Goal: Information Seeking & Learning: Learn about a topic

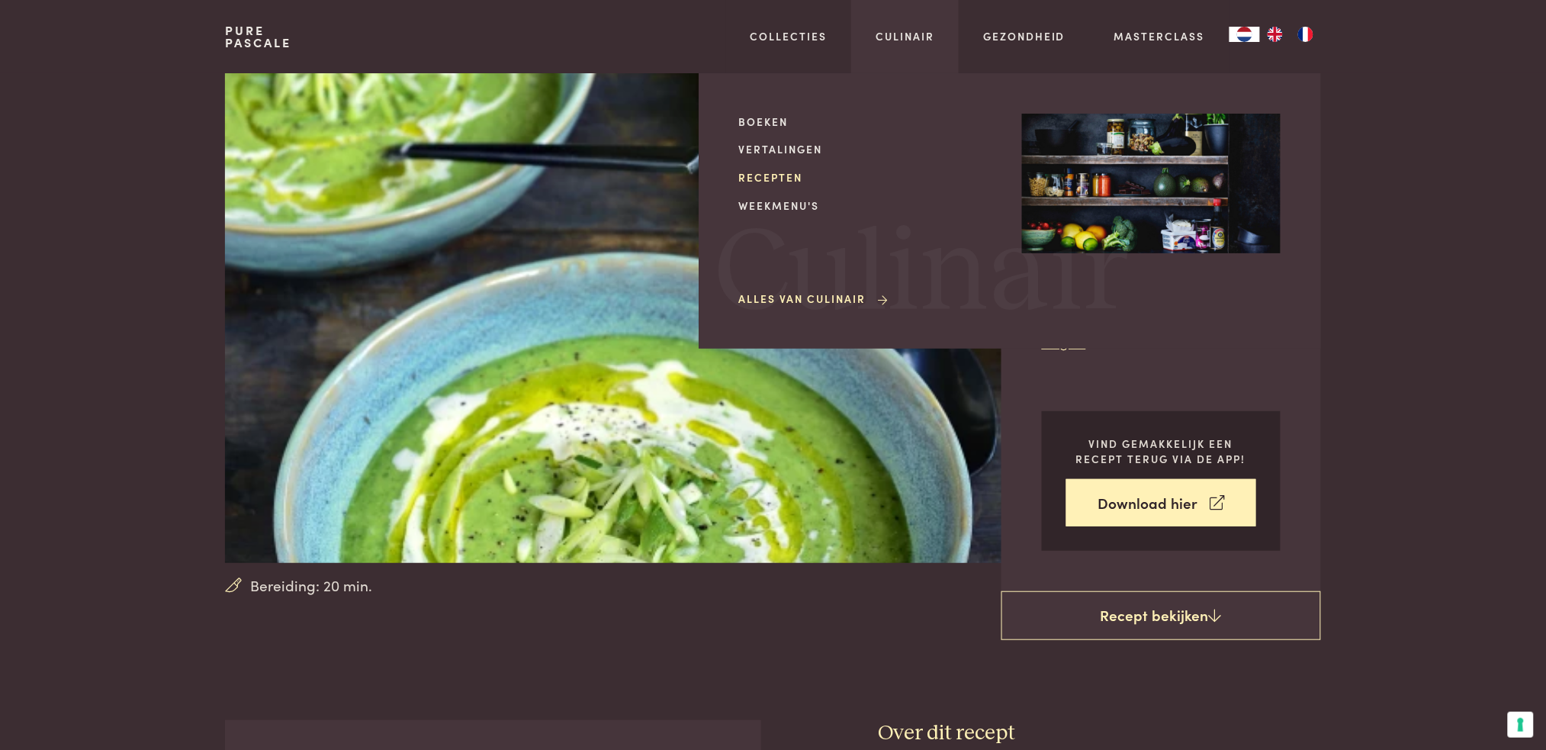
click at [786, 178] on link "Recepten" at bounding box center [868, 177] width 259 height 16
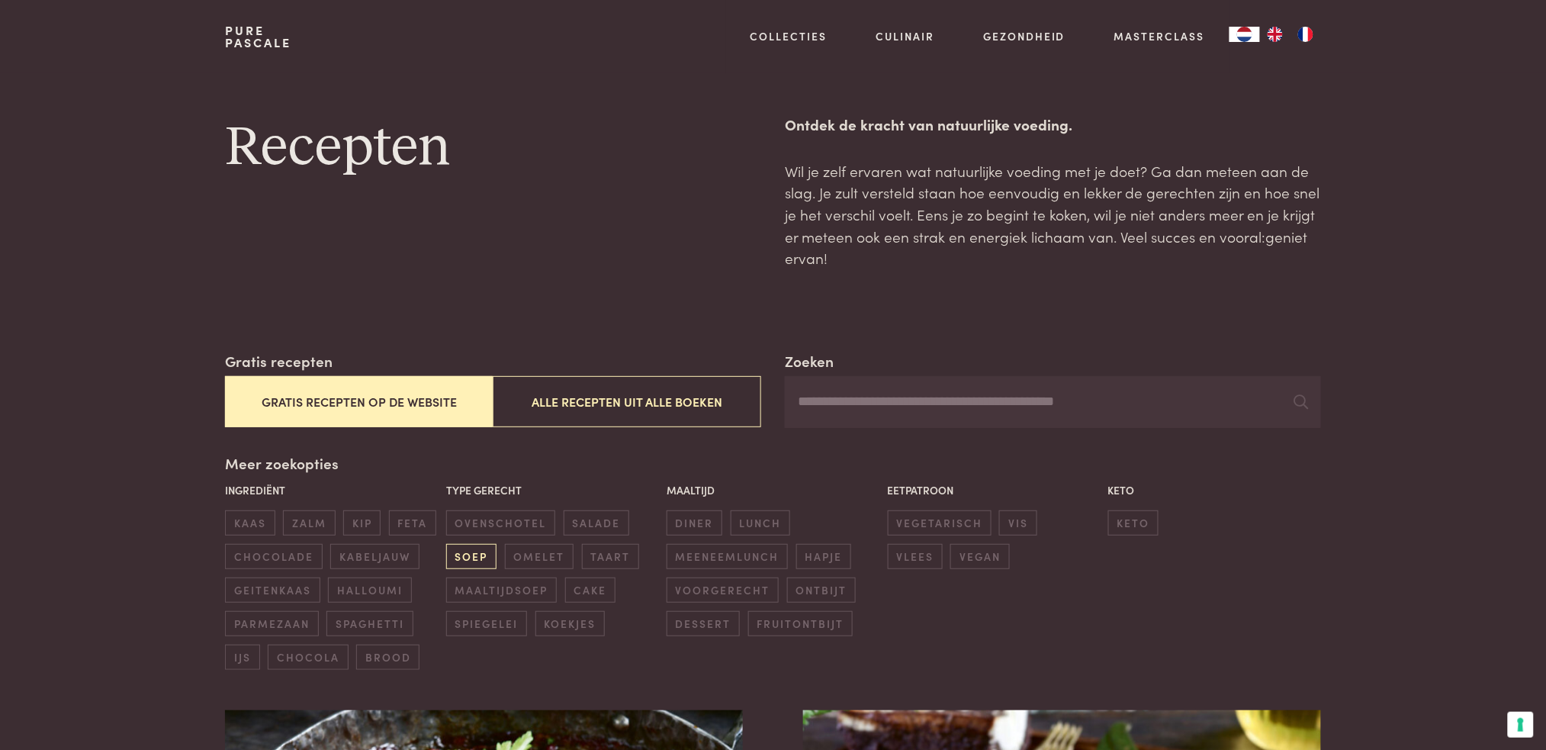
click at [484, 556] on span "soep" at bounding box center [471, 556] width 50 height 25
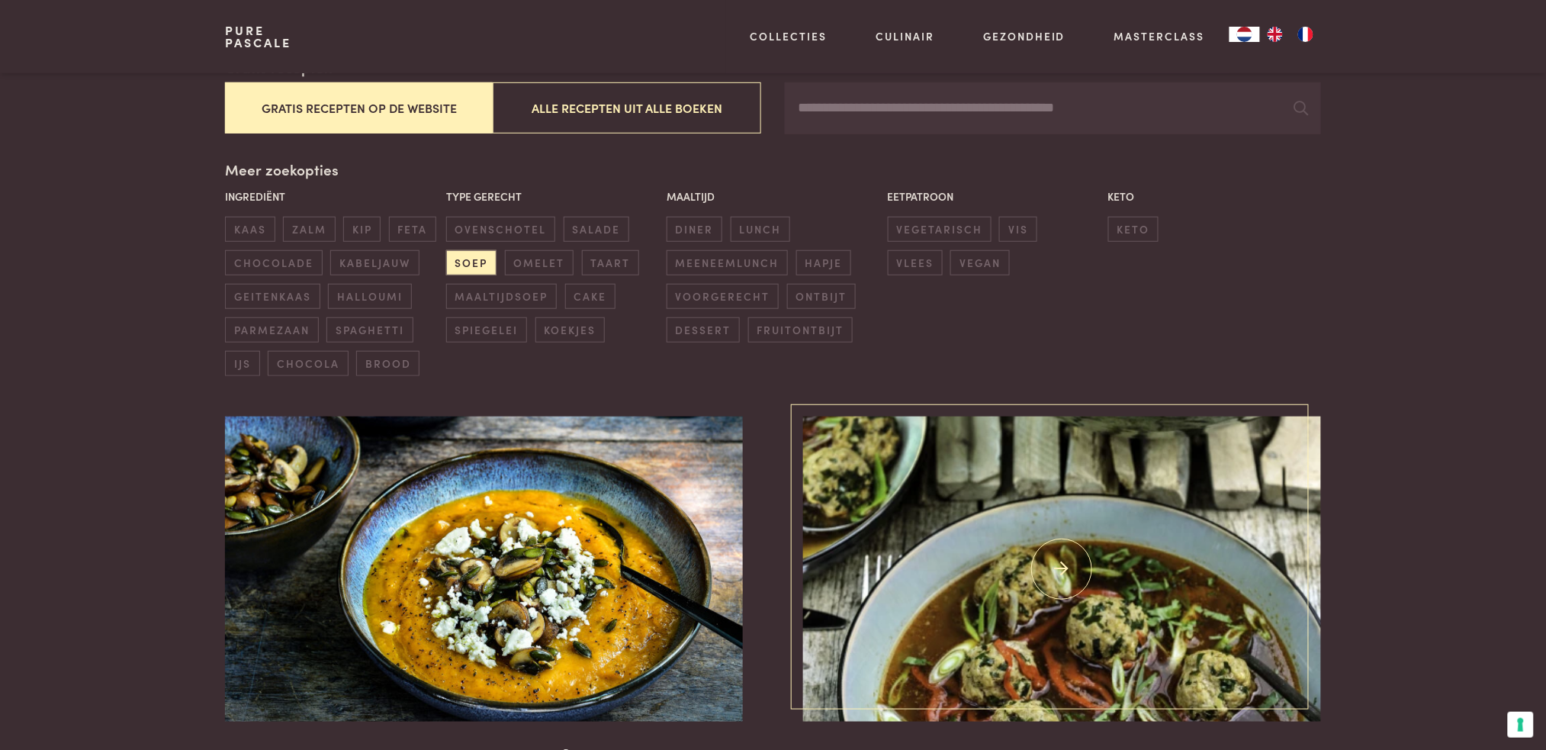
scroll to position [249, 0]
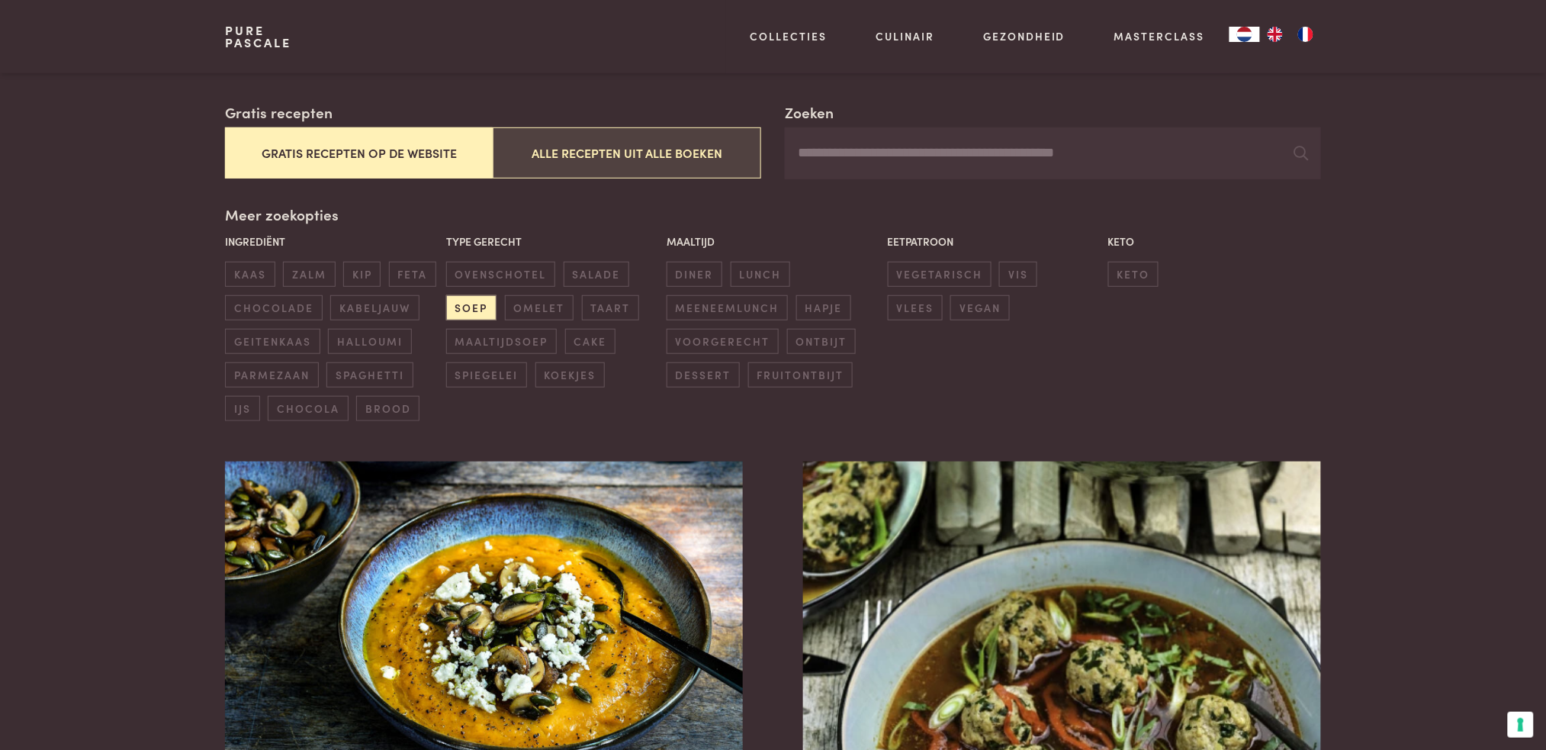
click at [597, 159] on button "Alle recepten uit alle boeken" at bounding box center [627, 152] width 268 height 51
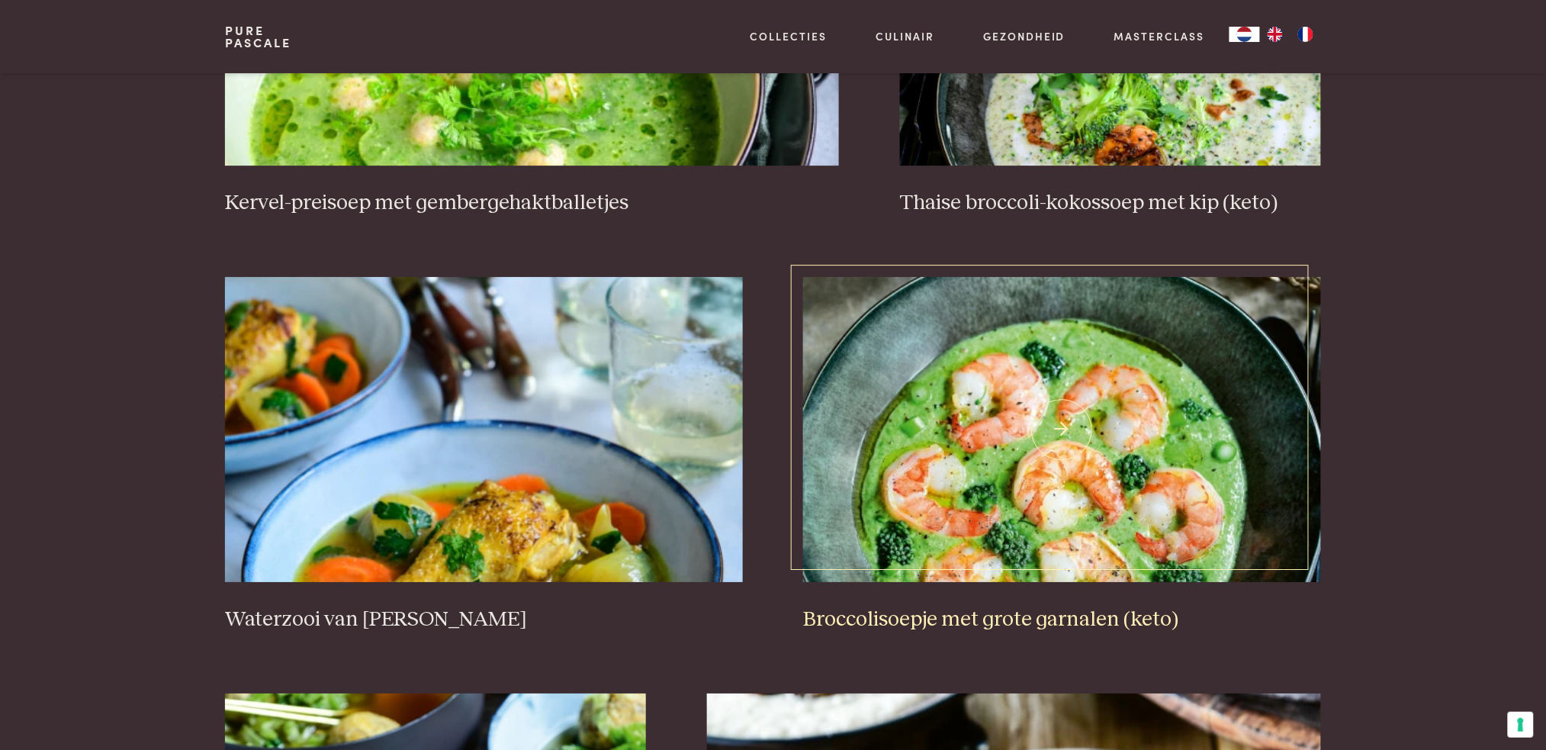
scroll to position [1673, 0]
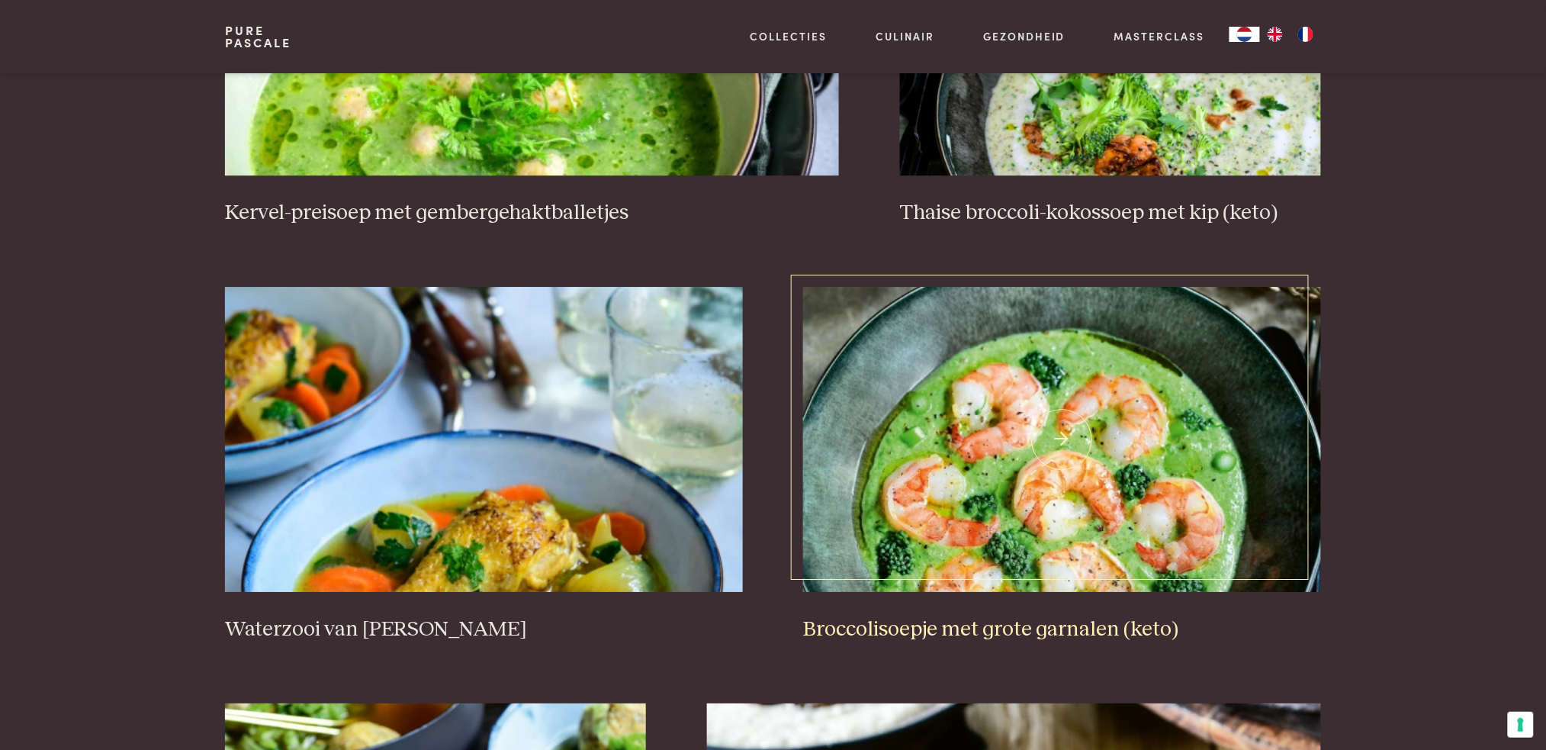
click at [991, 478] on img at bounding box center [1061, 439] width 517 height 305
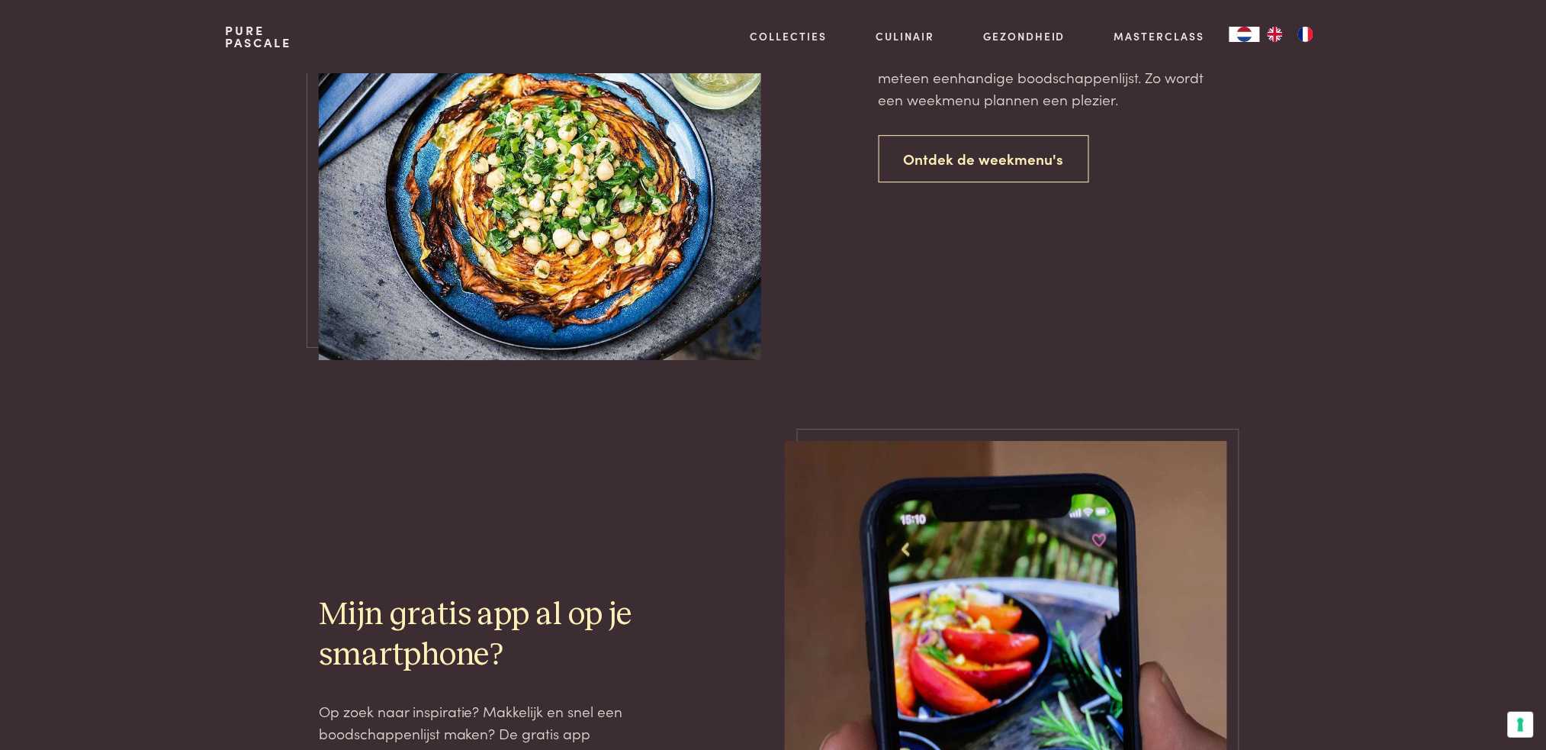
type input "*********"
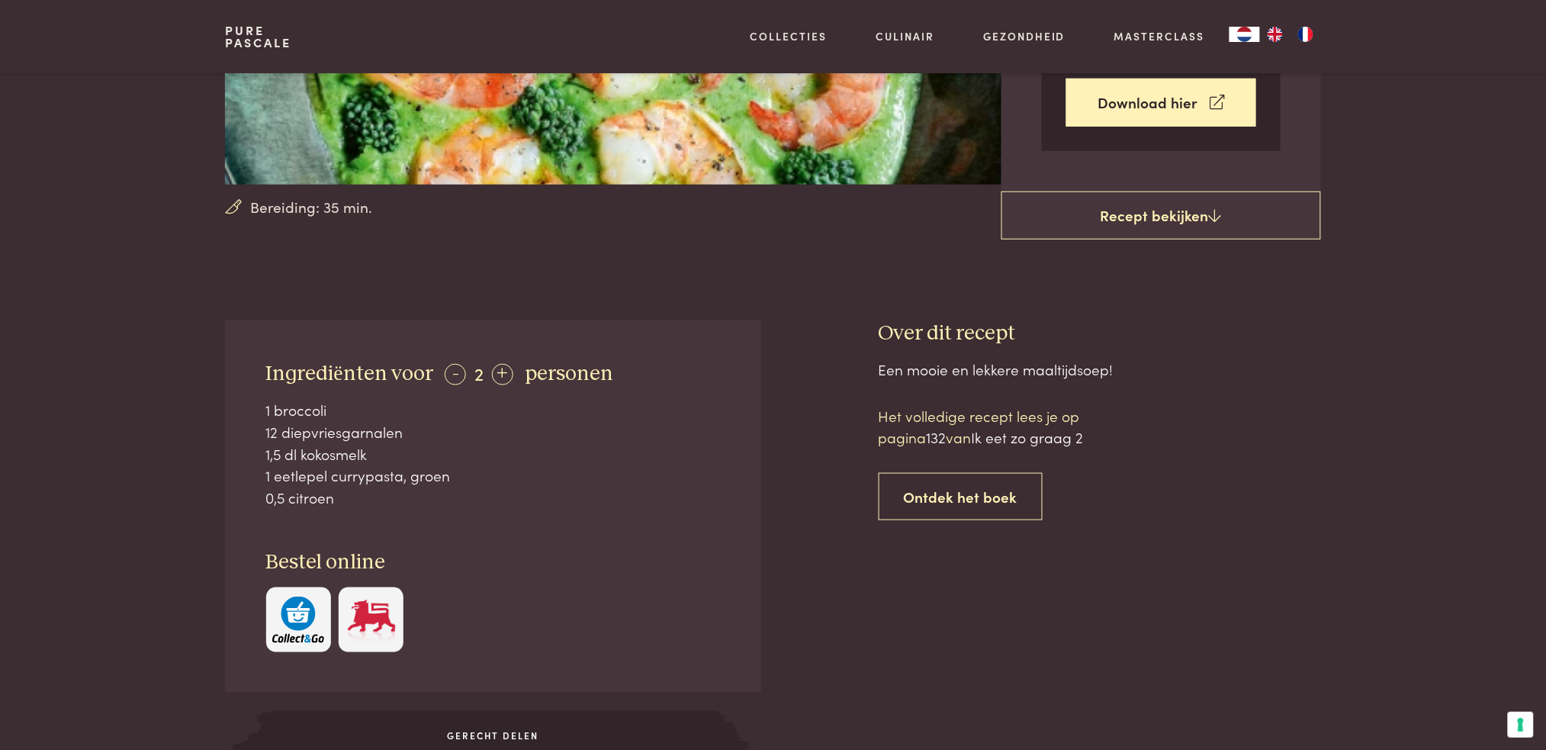
scroll to position [203, 0]
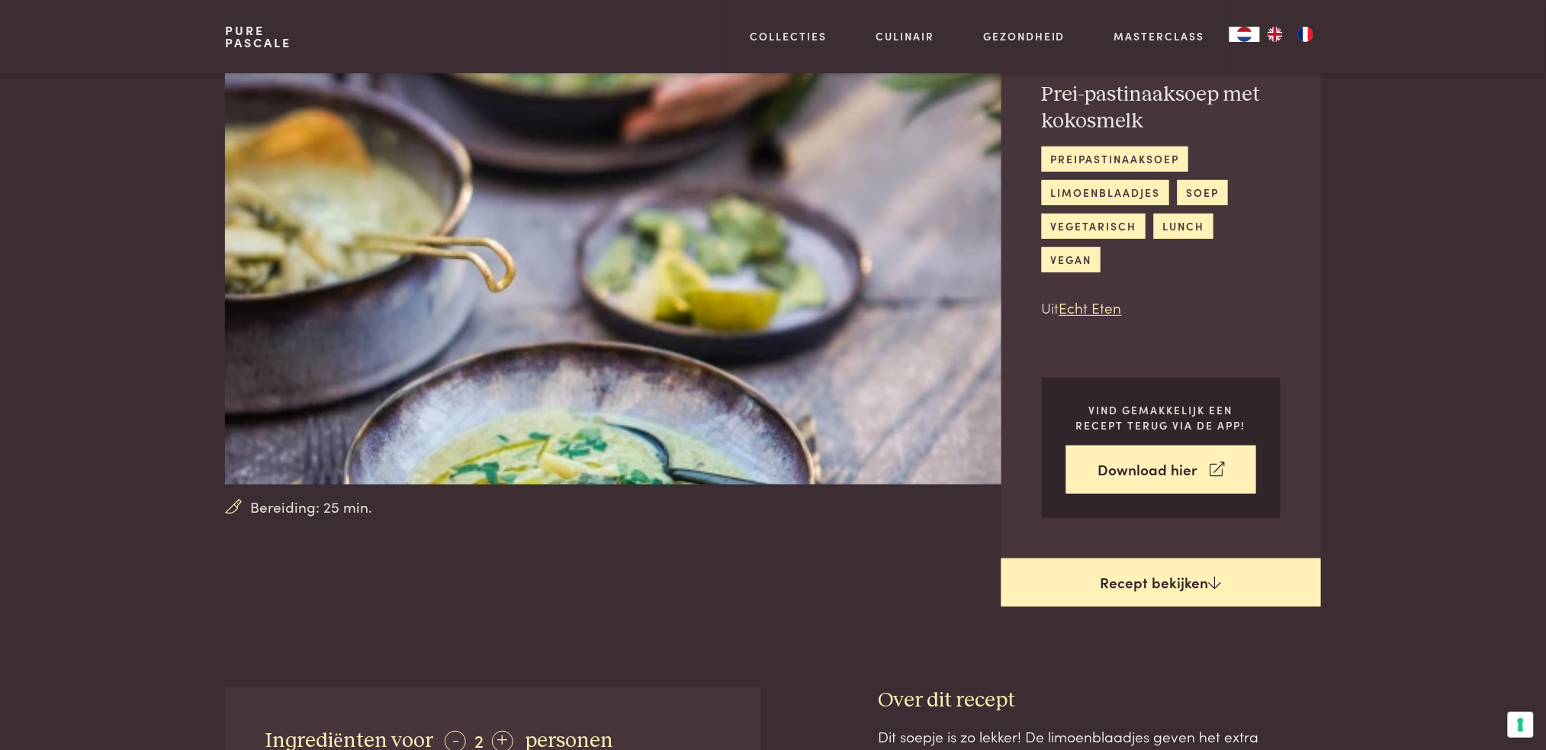
scroll to position [101, 0]
